Goal: Task Accomplishment & Management: Manage account settings

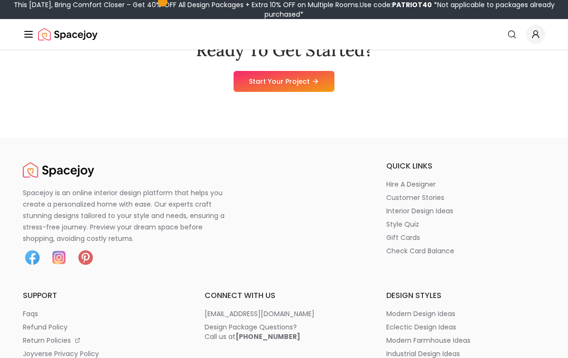
scroll to position [1133, 0]
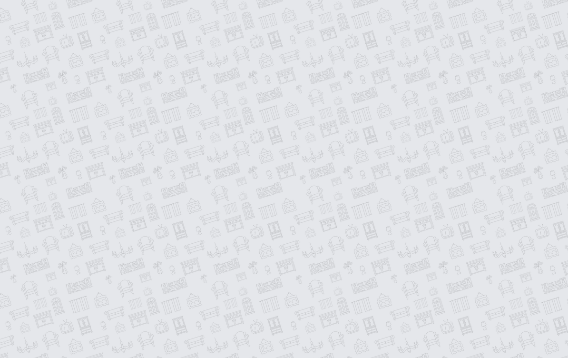
scroll to position [104, 0]
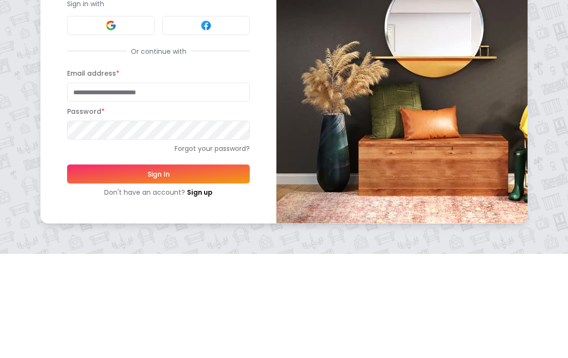
type input "**********"
click at [158, 268] on button "Sign In" at bounding box center [158, 277] width 183 height 19
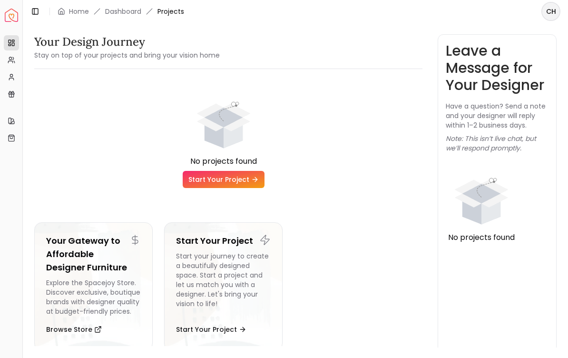
click at [244, 177] on link "Start Your Project" at bounding box center [224, 179] width 82 height 17
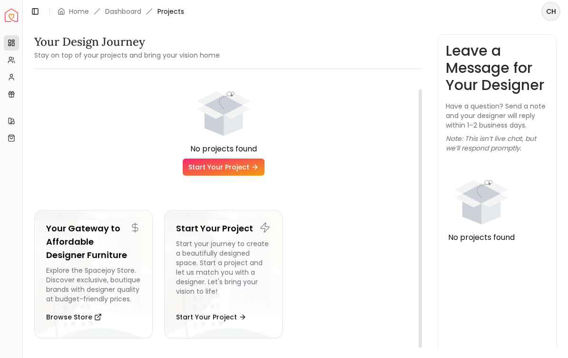
scroll to position [12, 0]
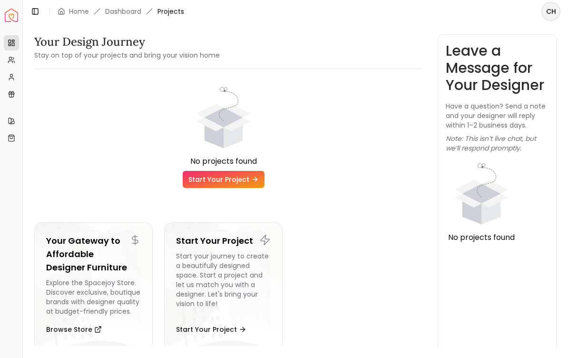
click at [500, 88] on h3 "Leave a Message for Your Designer" at bounding box center [497, 67] width 103 height 51
click at [508, 73] on h3 "Leave a Message for Your Designer" at bounding box center [497, 67] width 103 height 51
click at [136, 10] on link "Dashboard" at bounding box center [123, 12] width 36 height 10
click at [179, 9] on span "Projects" at bounding box center [170, 12] width 27 height 10
click at [237, 127] on icon "animation" at bounding box center [224, 118] width 54 height 28
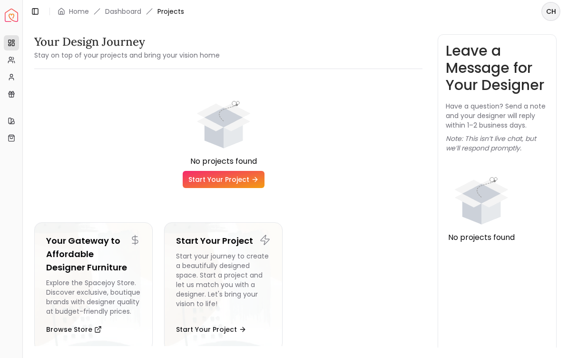
click at [85, 9] on link "Home" at bounding box center [79, 12] width 20 height 10
click at [129, 12] on link "Dashboard" at bounding box center [123, 12] width 36 height 10
click at [182, 12] on span "Projects" at bounding box center [170, 12] width 27 height 10
click at [496, 143] on p "Note: This isn’t live chat, but we’ll respond promptly." at bounding box center [497, 143] width 103 height 19
click at [507, 126] on p "Have a question? Send a note and your designer will reply within 1–2 business d…" at bounding box center [497, 115] width 103 height 29
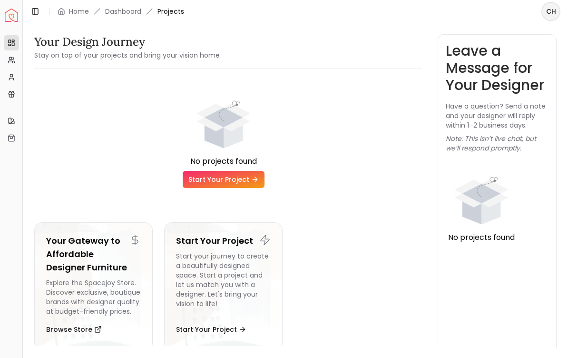
click at [495, 204] on icon "animation" at bounding box center [481, 194] width 54 height 28
